Goal: Book appointment/travel/reservation

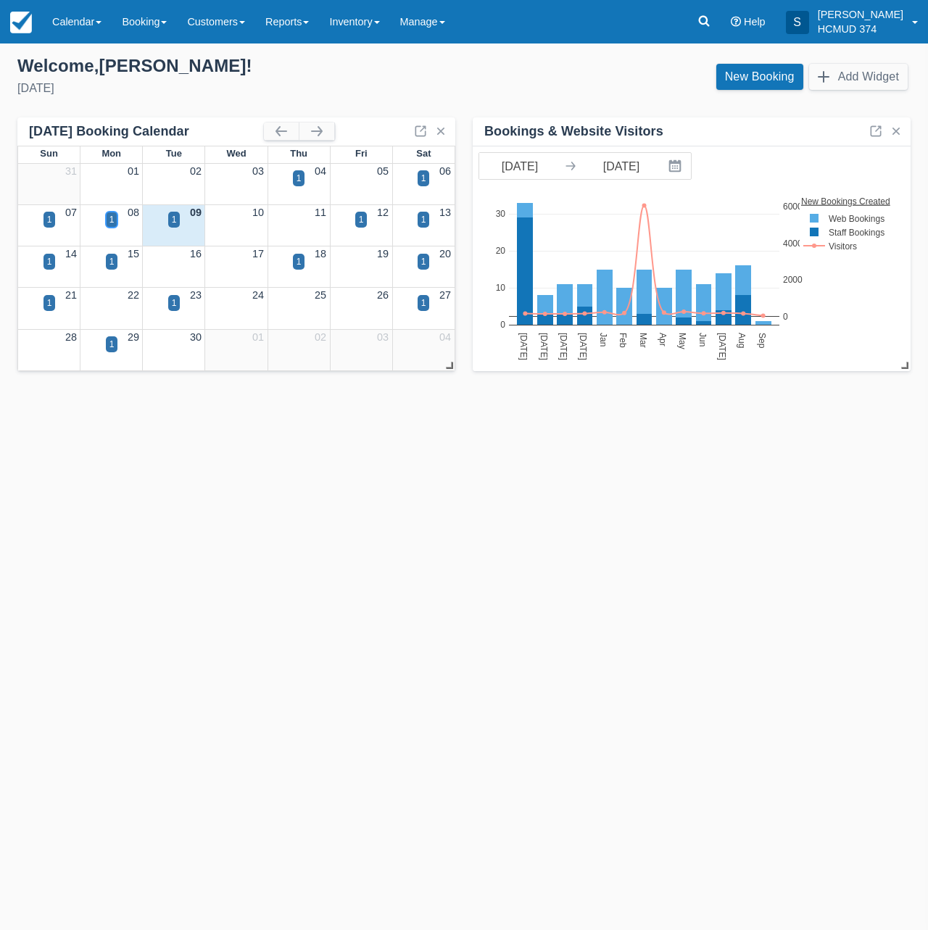
click at [110, 221] on div "1" at bounding box center [112, 219] width 5 height 13
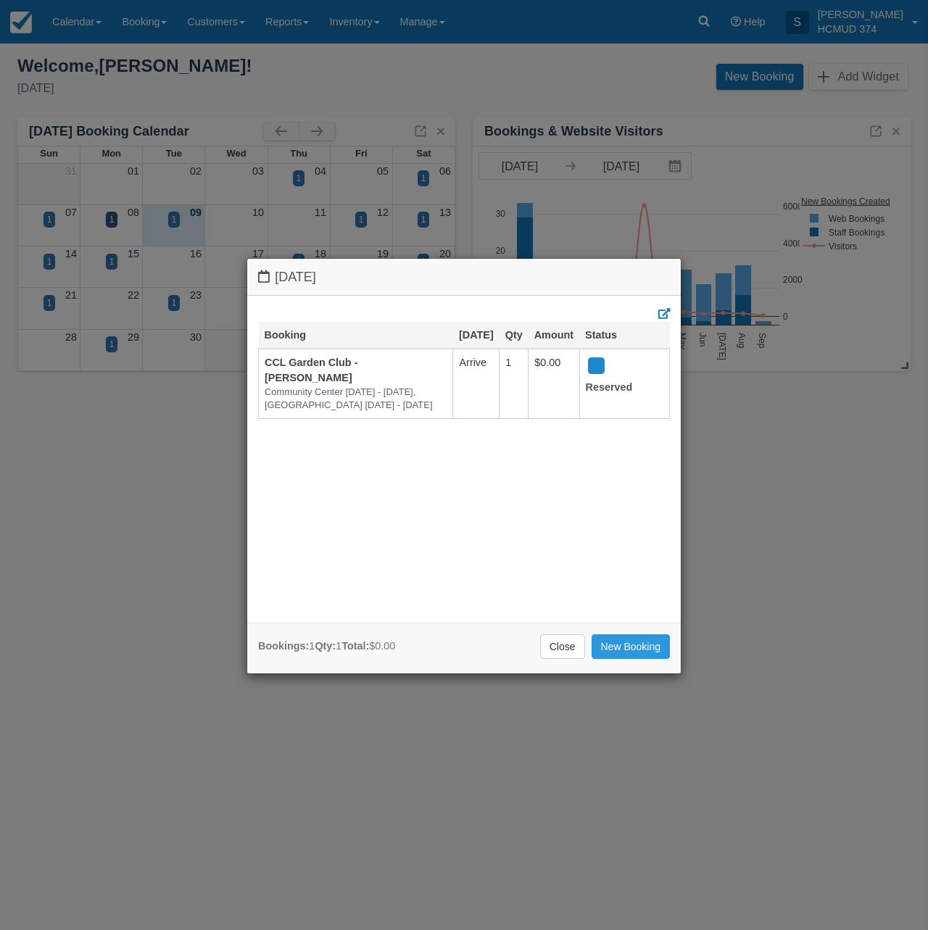
drag, startPoint x: 135, startPoint y: 459, endPoint x: 136, endPoint y: 305, distance: 153.7
click at [135, 459] on div "[DATE] Booking [DATE] Qty Amount Status CCL Garden Club - [PERSON_NAME][GEOGRAP…" at bounding box center [464, 465] width 928 height 930
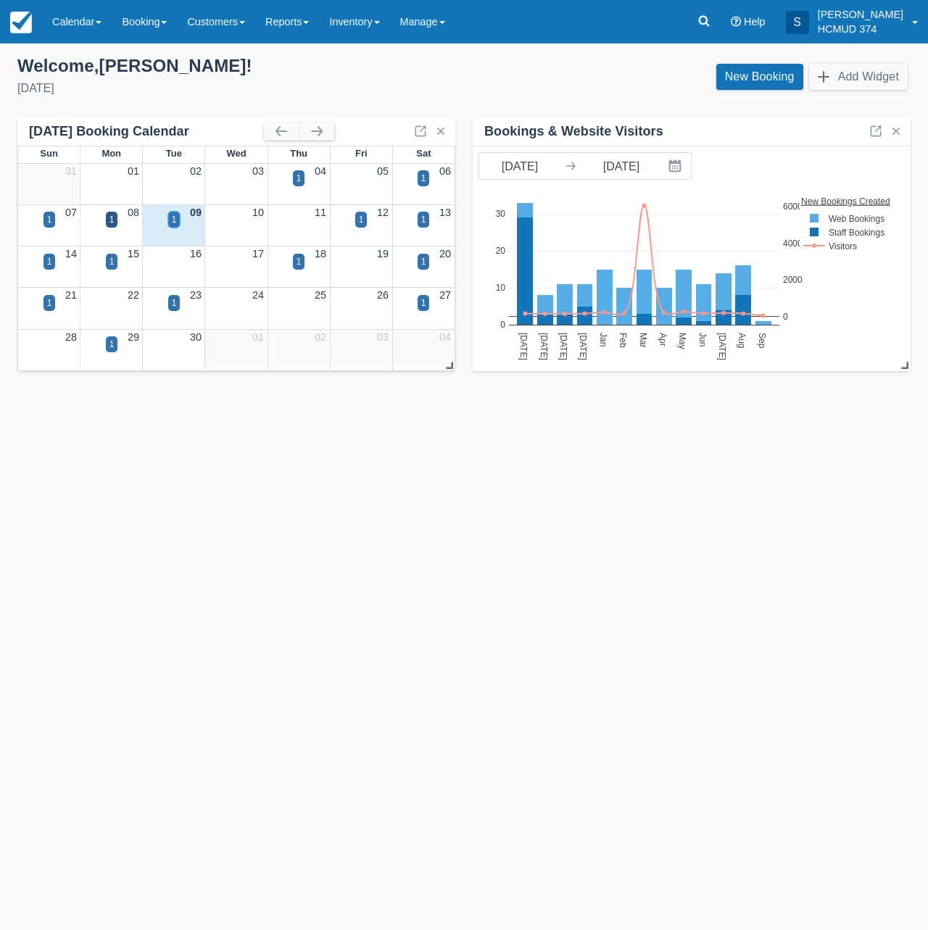
drag, startPoint x: 175, startPoint y: 215, endPoint x: 157, endPoint y: 289, distance: 76.2
click at [175, 216] on div "1" at bounding box center [174, 219] width 5 height 13
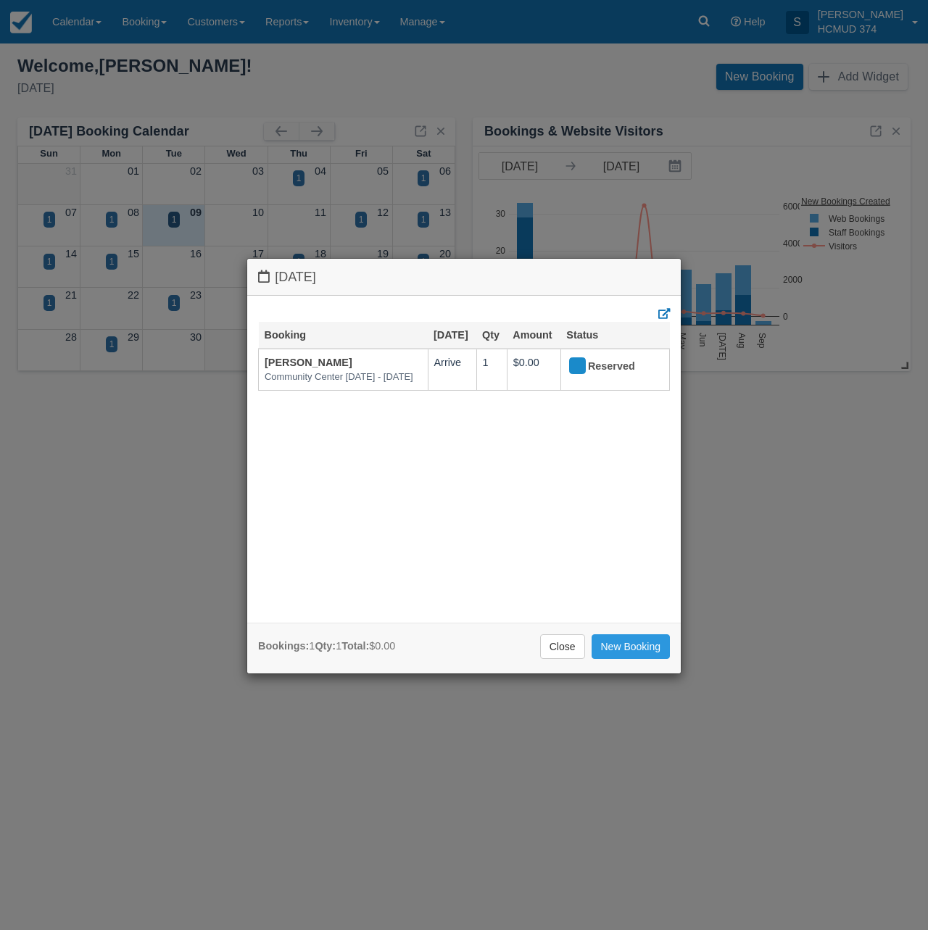
drag, startPoint x: 122, startPoint y: 435, endPoint x: 115, endPoint y: 437, distance: 7.6
click at [121, 436] on div "[DATE] Booking [DATE] Qty Amount Status [PERSON_NAME][GEOGRAPHIC_DATA] [DATE] -…" at bounding box center [464, 465] width 928 height 930
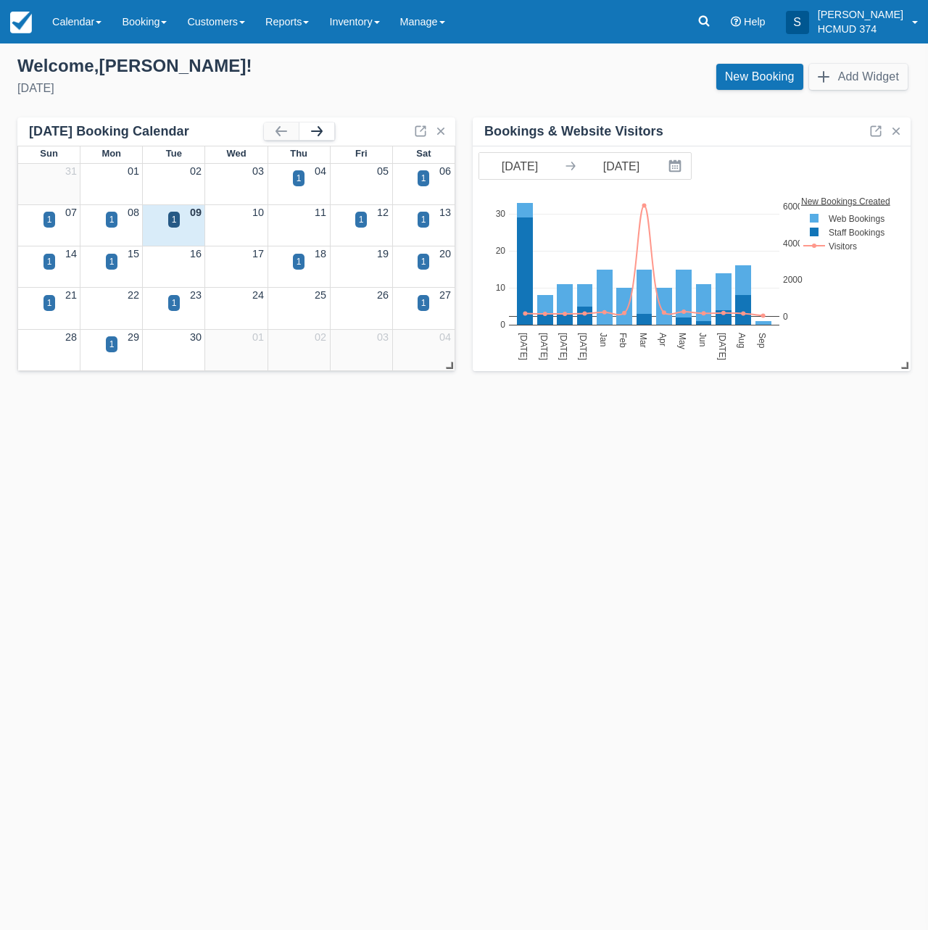
click at [314, 129] on button "button" at bounding box center [317, 131] width 35 height 17
drag, startPoint x: 304, startPoint y: 178, endPoint x: 295, endPoint y: 199, distance: 22.1
click at [304, 178] on div "1" at bounding box center [299, 178] width 12 height 16
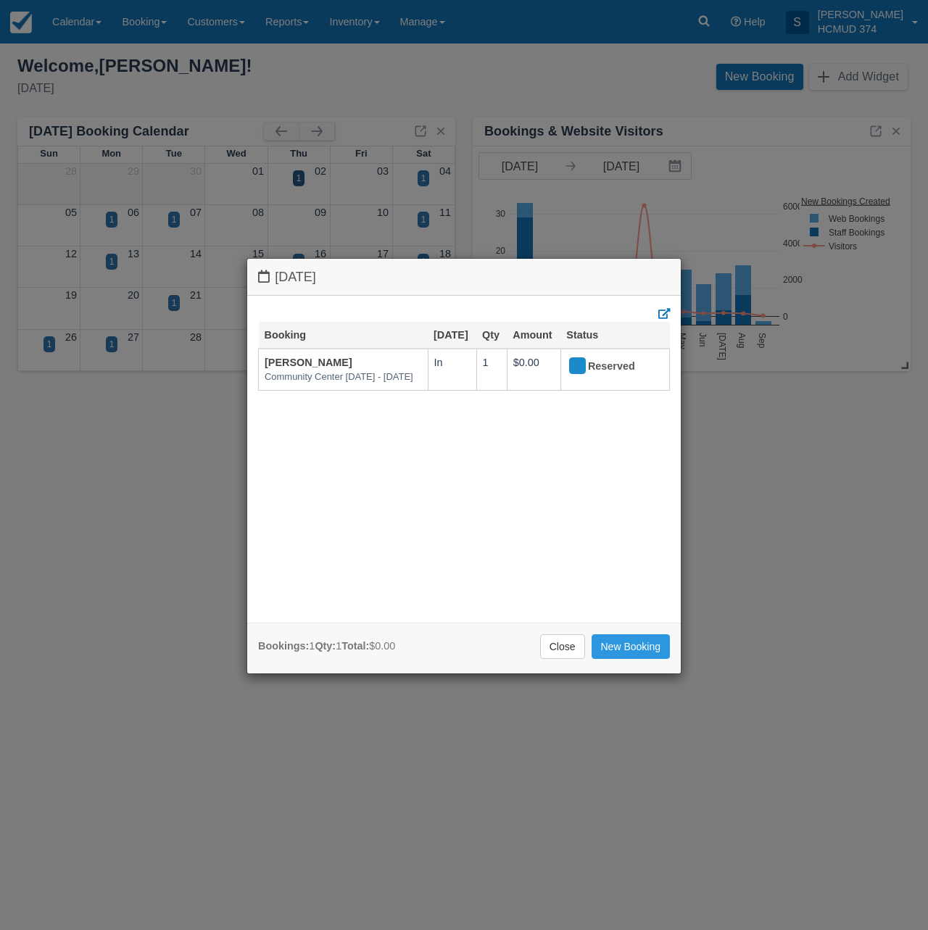
click at [149, 405] on div "[DATE] Booking [DATE] Qty Amount Status [PERSON_NAME][GEOGRAPHIC_DATA] [DATE] -…" at bounding box center [464, 465] width 928 height 930
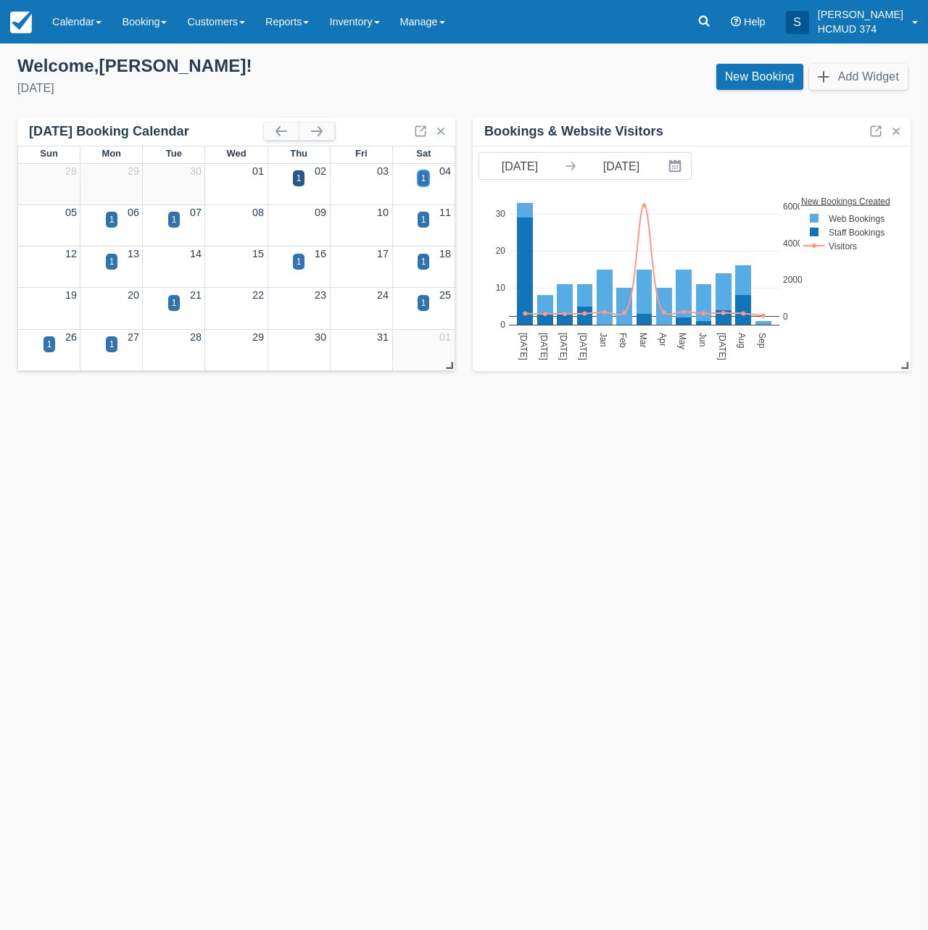
click at [424, 176] on div "1" at bounding box center [423, 178] width 5 height 13
click at [113, 219] on div "1" at bounding box center [112, 219] width 5 height 13
click at [173, 216] on div "1" at bounding box center [174, 219] width 5 height 13
drag, startPoint x: 111, startPoint y: 259, endPoint x: 102, endPoint y: 298, distance: 40.3
click at [111, 259] on div "1" at bounding box center [112, 261] width 5 height 13
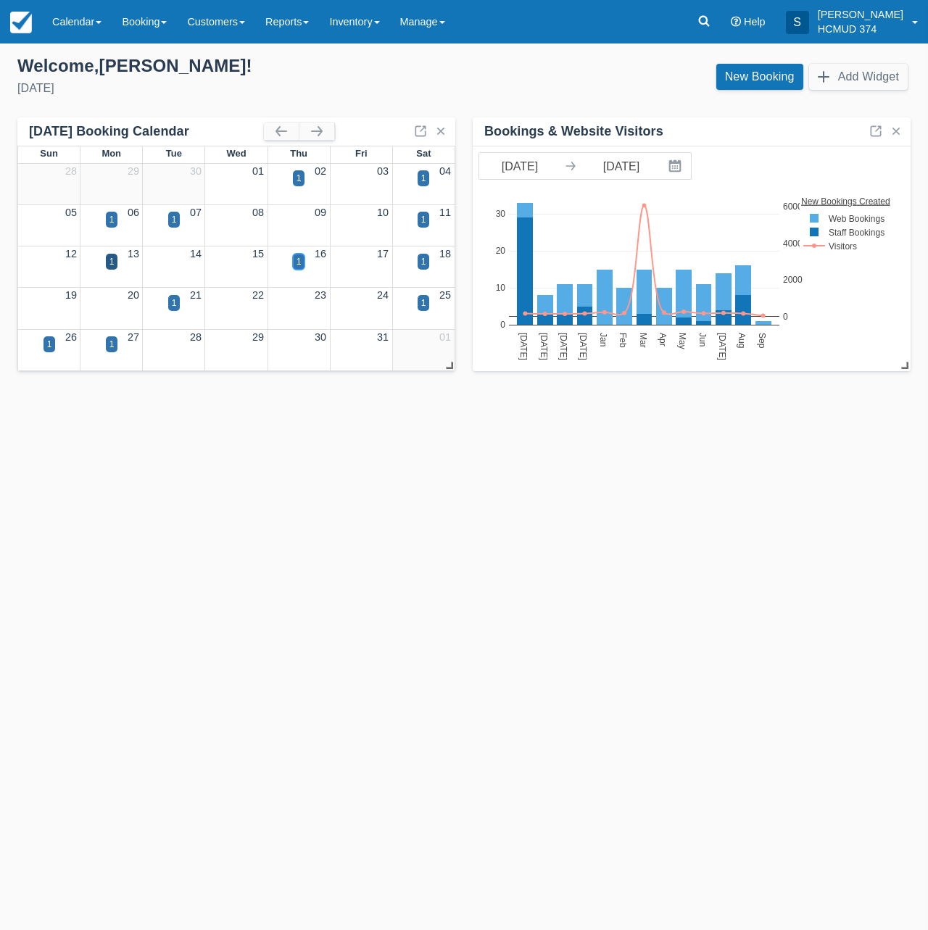
click at [295, 264] on div "1" at bounding box center [299, 262] width 12 height 16
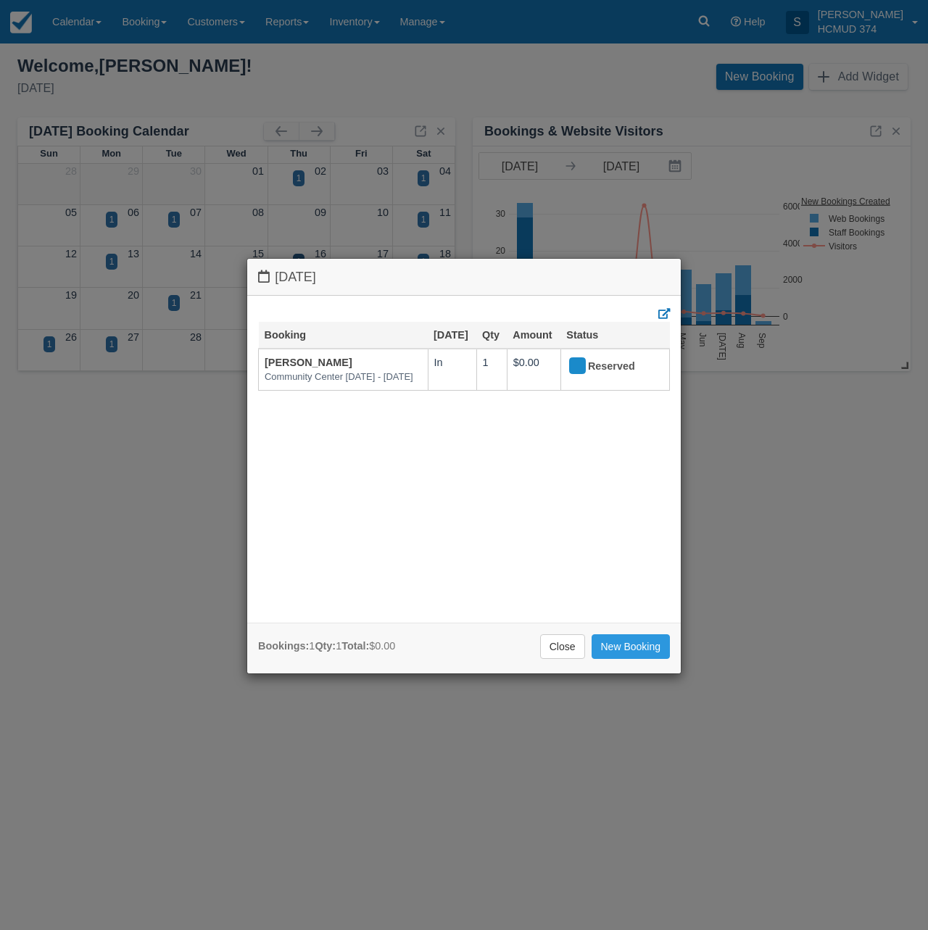
click at [153, 572] on div "[DATE] Booking [DATE] Qty Amount Status [PERSON_NAME][GEOGRAPHIC_DATA] [DATE] -…" at bounding box center [464, 465] width 928 height 930
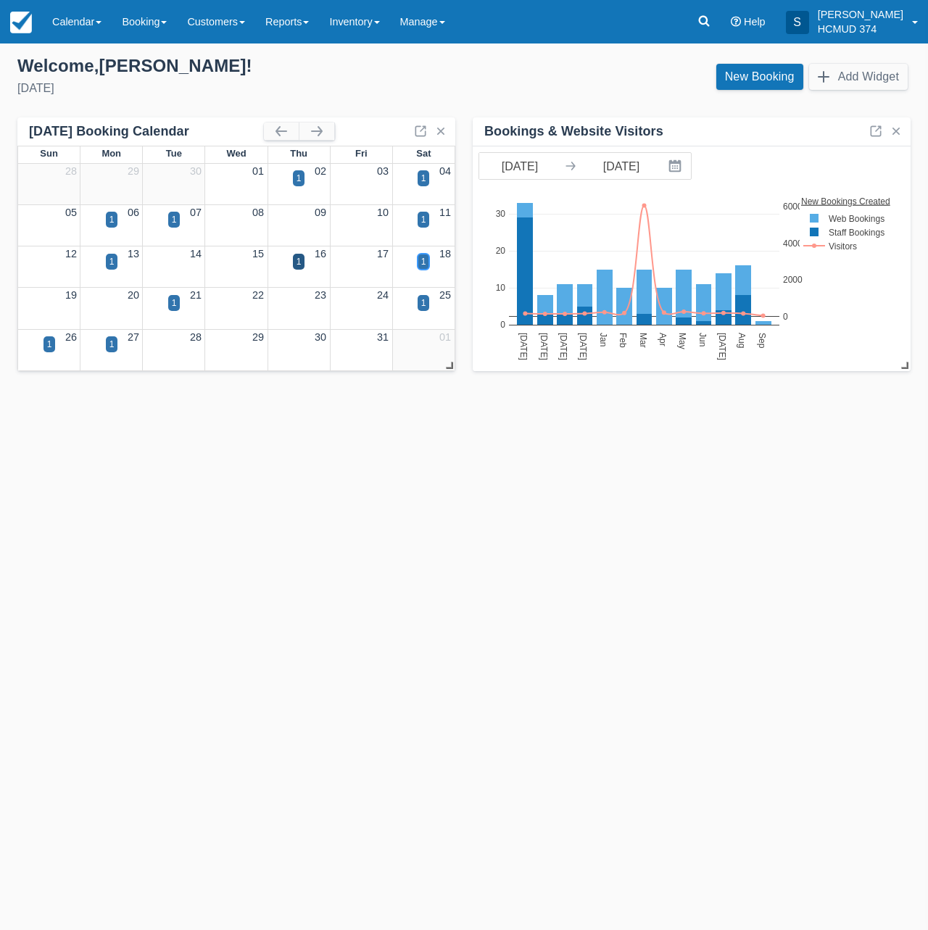
drag, startPoint x: 424, startPoint y: 262, endPoint x: 418, endPoint y: 270, distance: 9.9
click at [425, 263] on div "1" at bounding box center [423, 261] width 5 height 13
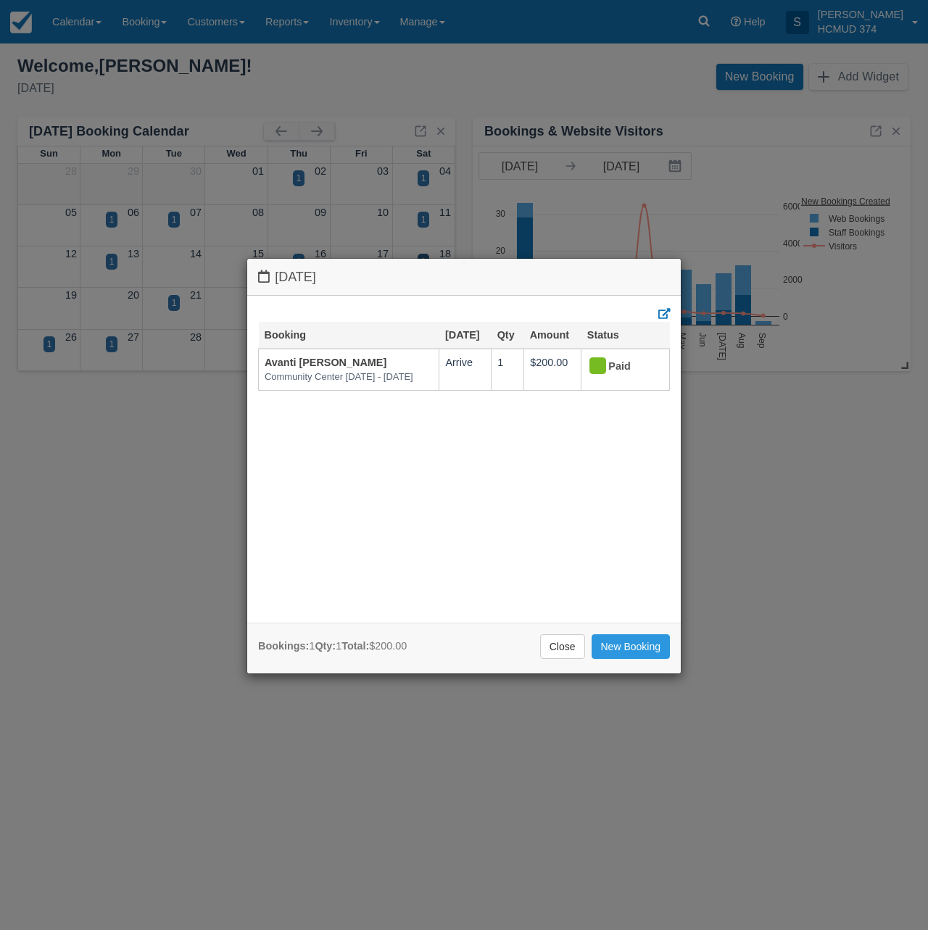
drag, startPoint x: 125, startPoint y: 500, endPoint x: 18, endPoint y: 555, distance: 120.7
click at [125, 500] on div "[DATE] Booking [DATE] Qty Amount Status [GEOGRAPHIC_DATA][PERSON_NAME] [DATE] -…" at bounding box center [464, 465] width 928 height 930
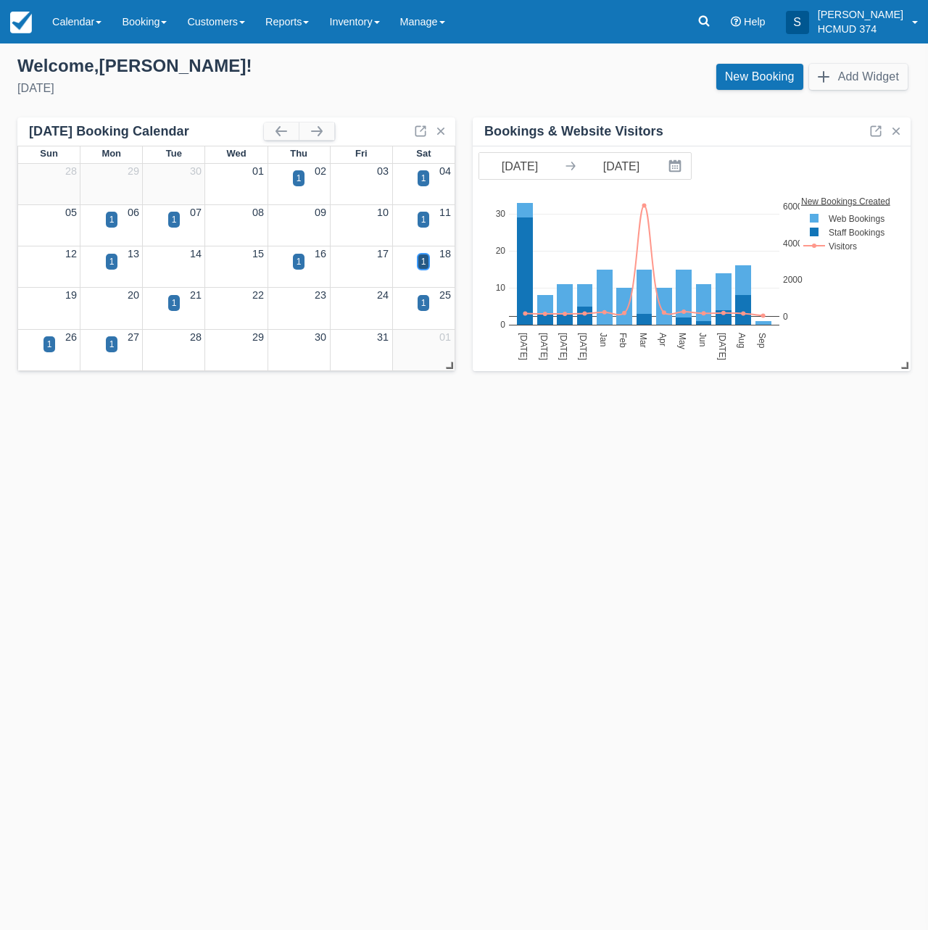
drag, startPoint x: 421, startPoint y: 257, endPoint x: 420, endPoint y: 293, distance: 35.6
click at [421, 257] on div "1" at bounding box center [423, 261] width 5 height 13
drag, startPoint x: 161, startPoint y: 313, endPoint x: 168, endPoint y: 307, distance: 8.9
click at [161, 313] on div "1" at bounding box center [174, 312] width 62 height 17
click at [175, 302] on div "1" at bounding box center [174, 303] width 5 height 13
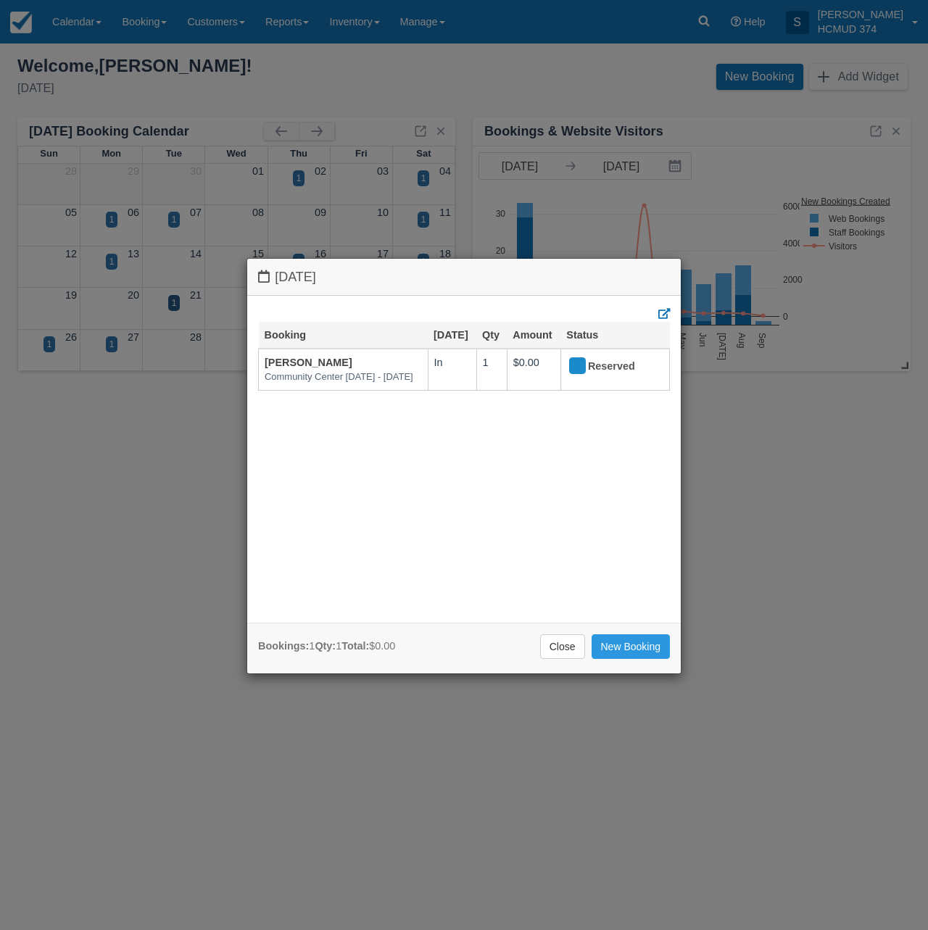
drag, startPoint x: 214, startPoint y: 404, endPoint x: 236, endPoint y: 426, distance: 31.3
click at [214, 405] on div "[DATE] Booking [DATE] Qty Amount Status [PERSON_NAME][GEOGRAPHIC_DATA] [DATE] -…" at bounding box center [464, 465] width 928 height 930
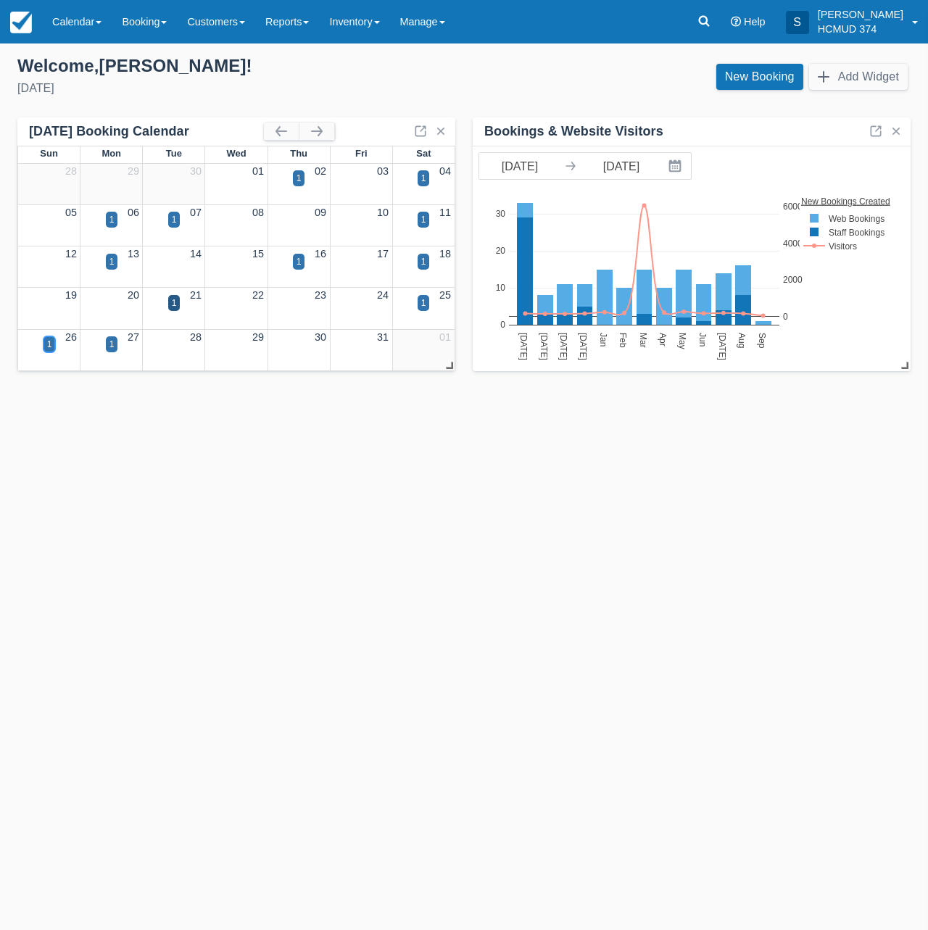
click at [51, 345] on div "1" at bounding box center [49, 344] width 5 height 13
click at [114, 343] on div "1" at bounding box center [112, 344] width 12 height 16
click at [120, 347] on div "1" at bounding box center [111, 353] width 62 height 17
drag, startPoint x: 110, startPoint y: 345, endPoint x: 44, endPoint y: 397, distance: 84.3
click at [110, 345] on div "1" at bounding box center [112, 344] width 5 height 13
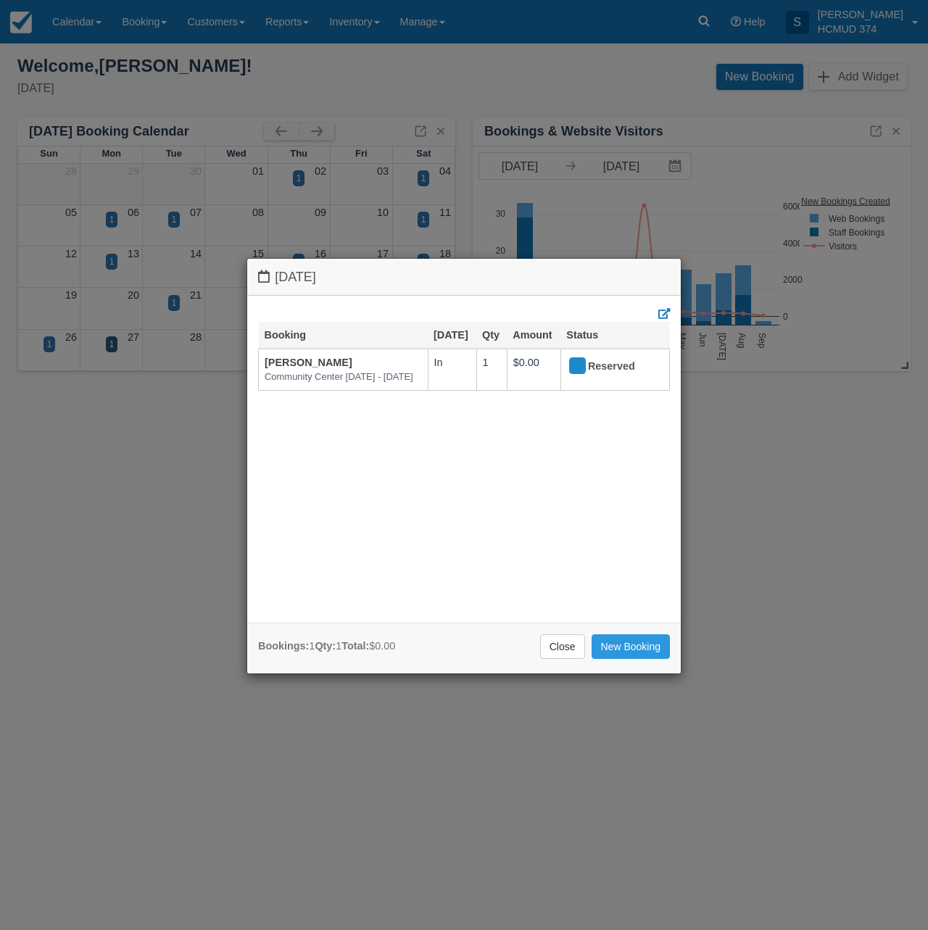
click at [167, 589] on div "[DATE] Booking [DATE] Qty Amount Status [PERSON_NAME][GEOGRAPHIC_DATA] [DATE] -…" at bounding box center [464, 465] width 928 height 930
